Goal: Task Accomplishment & Management: Manage account settings

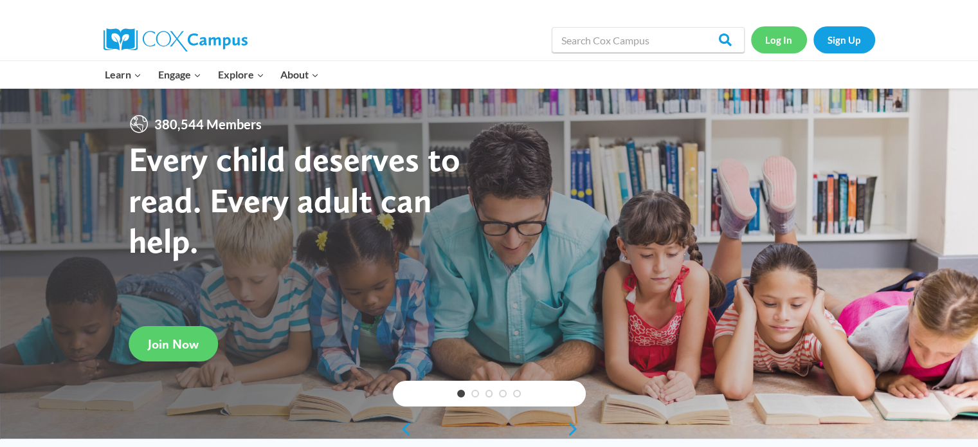
click at [769, 41] on link "Log In" at bounding box center [779, 39] width 56 height 26
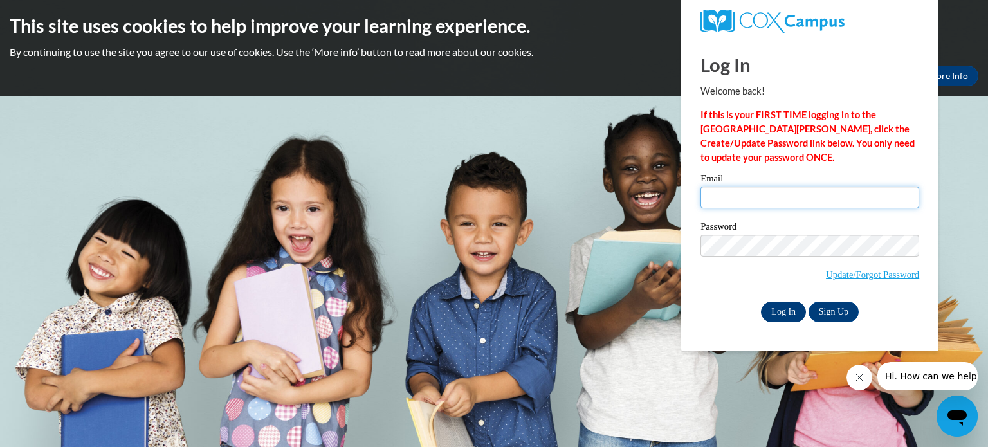
type input "wilsonj@prescott.k12.wi.us"
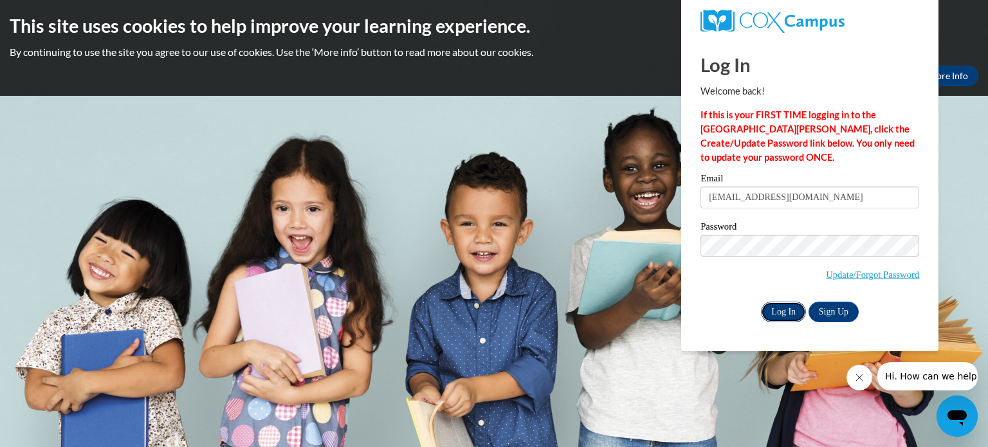
click at [792, 320] on input "Log In" at bounding box center [783, 312] width 45 height 21
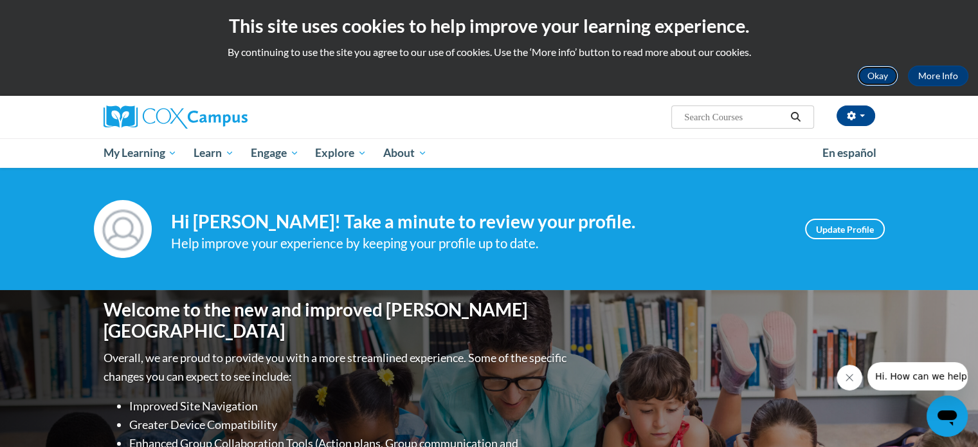
click at [886, 73] on button "Okay" at bounding box center [877, 76] width 41 height 21
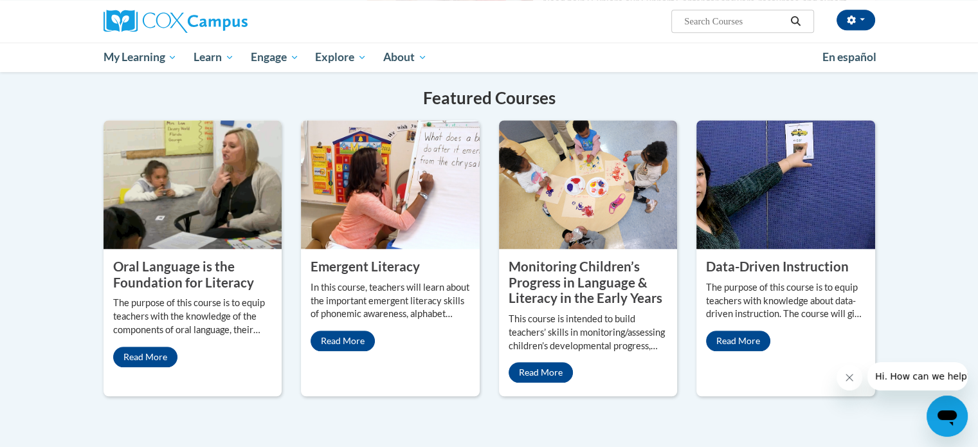
scroll to position [1237, 0]
